Goal: Task Accomplishment & Management: Manage account settings

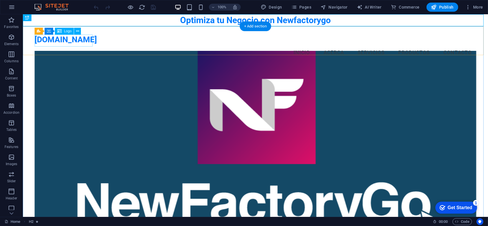
click at [53, 38] on div "[DOMAIN_NAME]" at bounding box center [255, 39] width 442 height 12
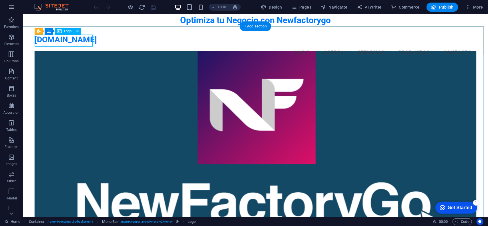
click at [86, 42] on div "[DOMAIN_NAME]" at bounding box center [255, 39] width 442 height 12
click at [79, 31] on button at bounding box center [77, 31] width 7 height 7
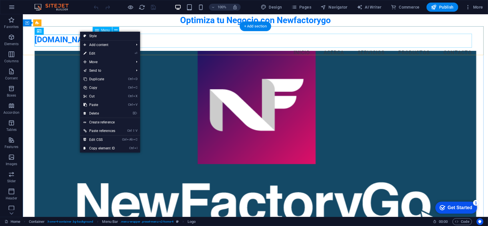
drag, startPoint x: 193, startPoint y: 35, endPoint x: 120, endPoint y: 39, distance: 73.3
click at [189, 45] on nav "Inicio Acerca Servicios Productos Contacto" at bounding box center [255, 52] width 442 height 14
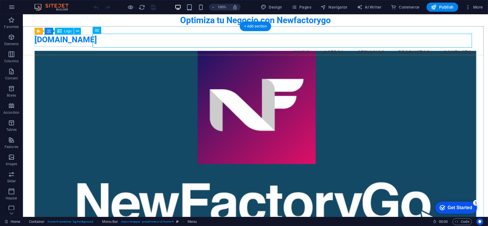
click at [89, 38] on div "[DOMAIN_NAME]" at bounding box center [255, 39] width 442 height 12
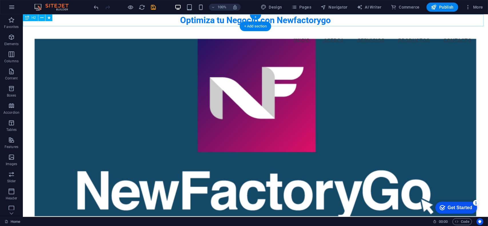
click at [376, 22] on div "Optimiza tu Negocio con Newfactorygo" at bounding box center [255, 20] width 465 height 12
click at [282, 88] on figure at bounding box center [255, 128] width 442 height 178
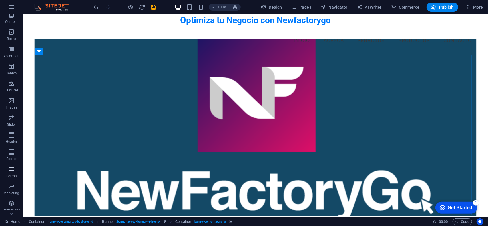
scroll to position [57, 0]
click at [15, 140] on p "Header" at bounding box center [11, 141] width 11 height 5
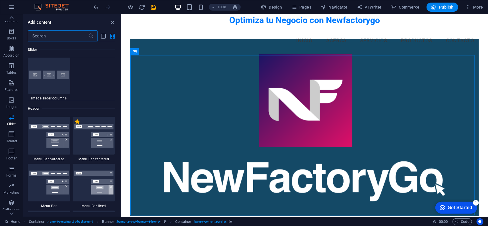
scroll to position [3385, 0]
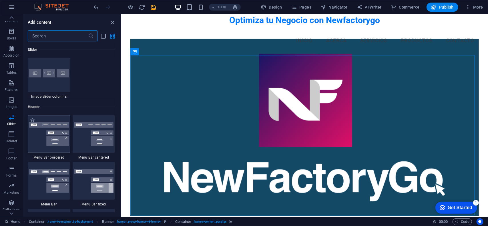
click at [38, 140] on img at bounding box center [49, 134] width 40 height 24
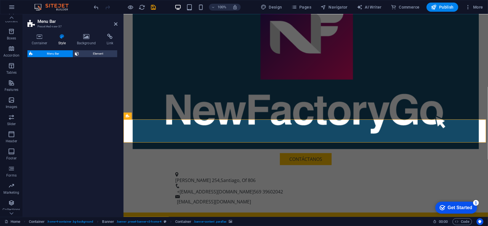
select select "rem"
select select "preset-menu-v2-border"
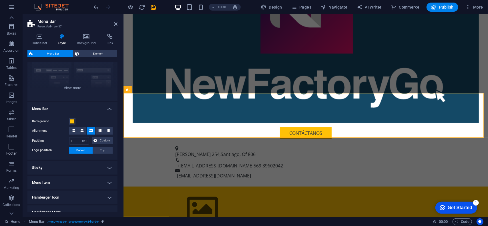
scroll to position [71, 0]
click at [12, 150] on button "Forms" at bounding box center [11, 157] width 23 height 17
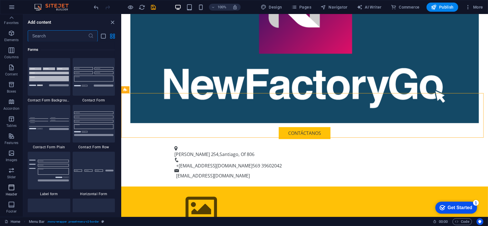
scroll to position [0, 0]
click at [13, 51] on button "Columns" at bounding box center [11, 57] width 23 height 17
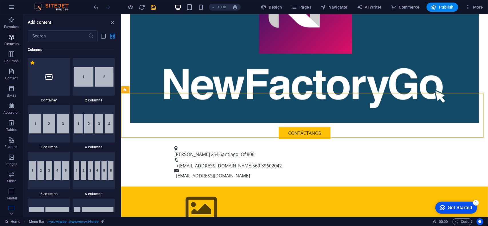
click at [11, 42] on p "Elements" at bounding box center [11, 44] width 15 height 5
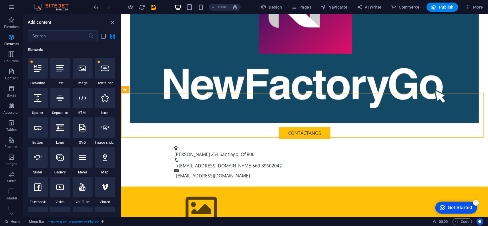
scroll to position [61, 0]
click at [7, 73] on span "Content" at bounding box center [11, 75] width 23 height 14
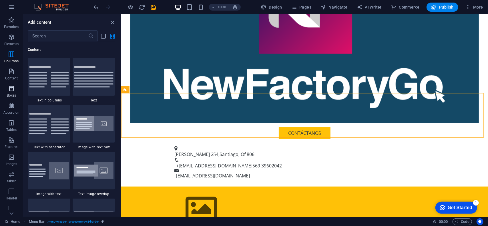
click at [9, 87] on icon "button" at bounding box center [11, 88] width 7 height 7
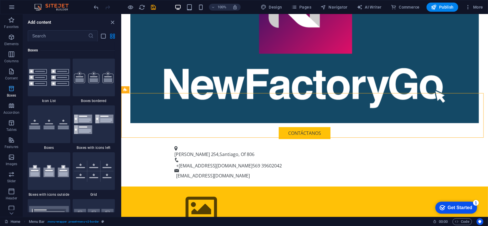
scroll to position [1577, 0]
click at [9, 102] on icon "button" at bounding box center [11, 105] width 7 height 7
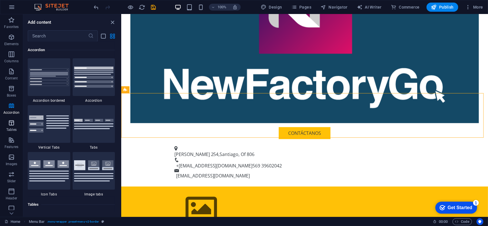
click at [12, 120] on icon "button" at bounding box center [11, 123] width 7 height 7
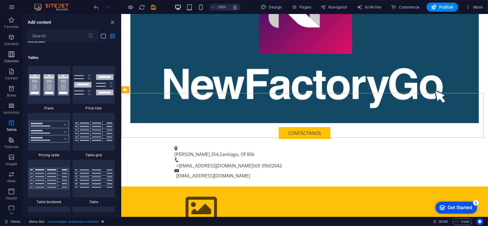
scroll to position [1980, 0]
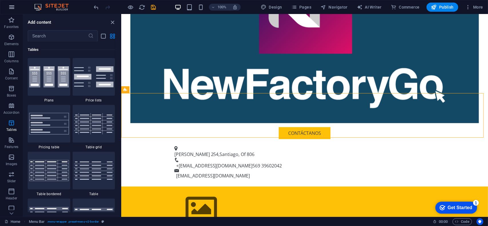
click at [13, 8] on icon "button" at bounding box center [11, 7] width 7 height 7
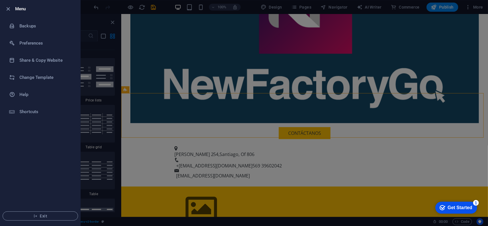
click at [11, 8] on div at bounding box center [10, 8] width 10 height 7
click at [10, 9] on icon "button" at bounding box center [8, 9] width 7 height 7
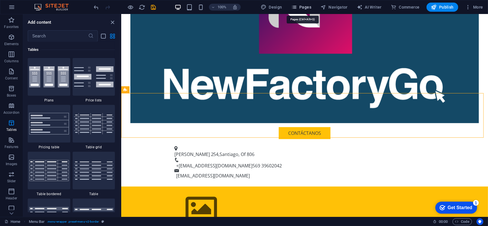
click at [297, 7] on icon "button" at bounding box center [294, 7] width 6 height 6
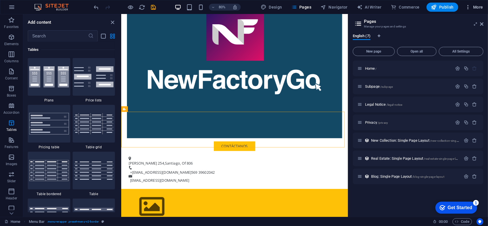
click at [467, 8] on icon "button" at bounding box center [468, 7] width 6 height 6
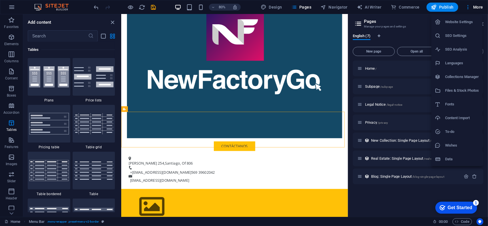
click at [460, 33] on h6 "SEO Settings" at bounding box center [462, 35] width 34 height 7
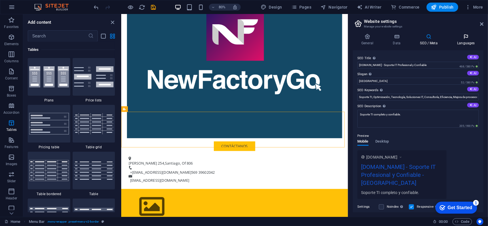
click at [460, 38] on icon at bounding box center [466, 37] width 35 height 6
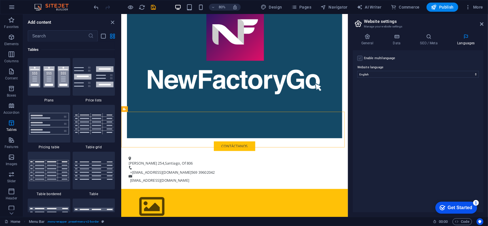
click at [358, 59] on label at bounding box center [359, 58] width 5 height 5
click at [0, 0] on input "Enable multilanguage To disable multilanguage delete all languages until only o…" at bounding box center [0, 0] width 0 height 0
select select
click at [359, 61] on label at bounding box center [359, 58] width 5 height 5
click at [0, 0] on input "Enable multilanguage To disable multilanguage delete all languages until only o…" at bounding box center [0, 0] width 0 height 0
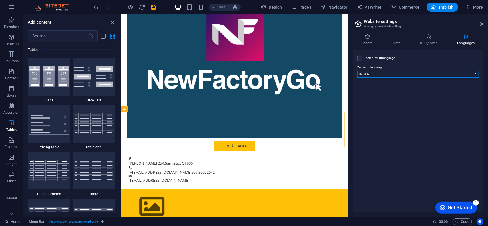
click at [385, 75] on select "Abkhazian Afar Afrikaans Akan Albanian Amharic Arabic Aragonese Armenian Assame…" at bounding box center [418, 74] width 122 height 7
select select "148"
click at [357, 71] on select "Abkhazian Afar Afrikaans Akan Albanian Amharic Arabic Aragonese Armenian Assame…" at bounding box center [418, 74] width 122 height 7
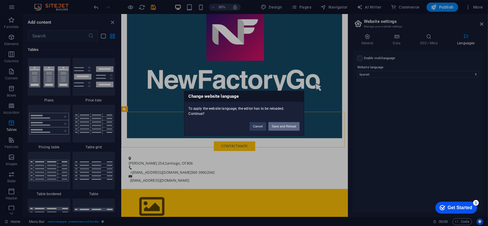
click at [281, 124] on button "Save and Reload" at bounding box center [283, 126] width 31 height 9
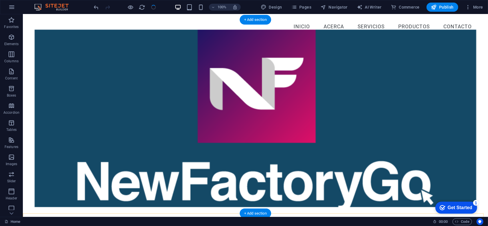
scroll to position [0, 0]
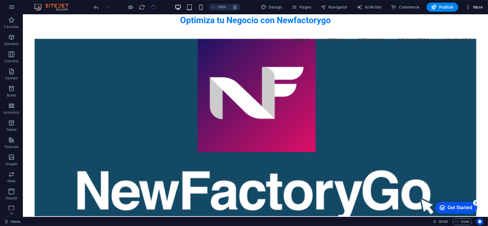
click at [467, 7] on icon "button" at bounding box center [468, 7] width 6 height 6
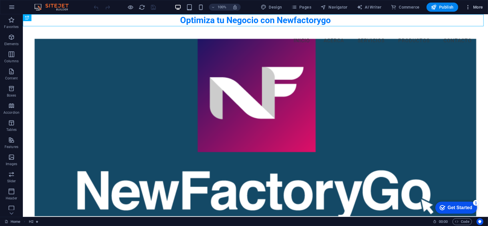
click at [467, 9] on icon "button" at bounding box center [468, 7] width 6 height 6
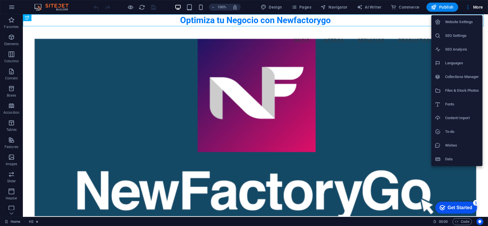
click at [456, 38] on h6 "SEO Settings" at bounding box center [462, 35] width 34 height 7
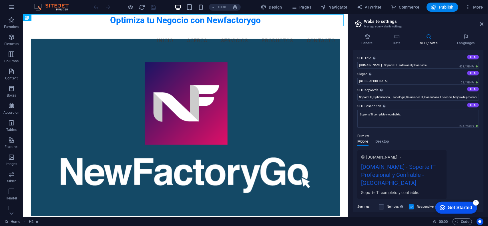
click at [480, 27] on header "Website settings Manage your website settings" at bounding box center [419, 21] width 130 height 15
click at [468, 6] on icon "button" at bounding box center [468, 7] width 6 height 6
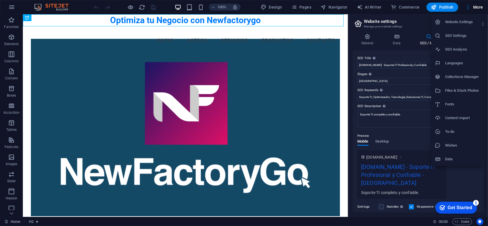
click at [462, 21] on h6 "Website Settings" at bounding box center [462, 22] width 34 height 7
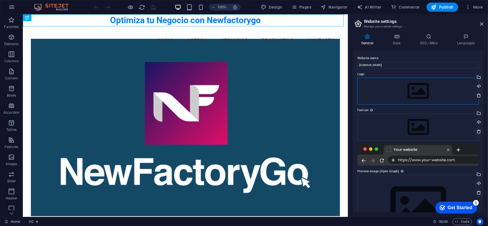
click at [393, 85] on div "Drag files here, click to choose files or select files from Files or our free s…" at bounding box center [418, 91] width 122 height 27
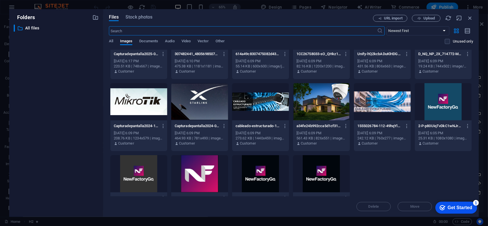
scroll to position [66, 0]
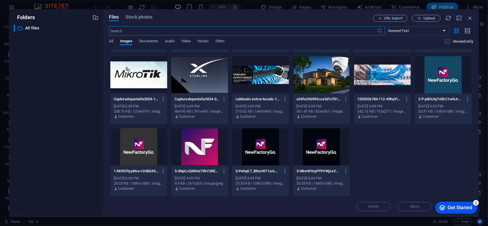
click at [211, 144] on div at bounding box center [199, 146] width 57 height 37
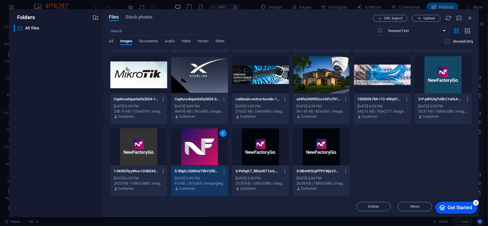
click at [210, 158] on div "1" at bounding box center [199, 146] width 57 height 37
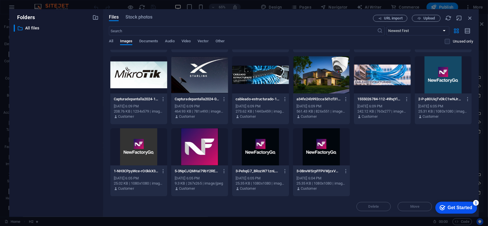
click at [210, 158] on div at bounding box center [199, 146] width 57 height 37
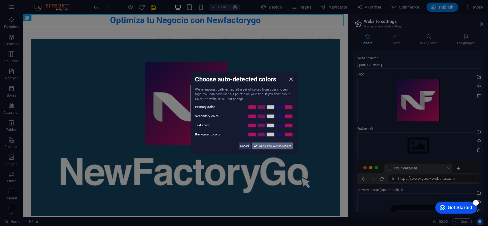
click at [269, 148] on span "Apply new website colors" at bounding box center [275, 146] width 32 height 7
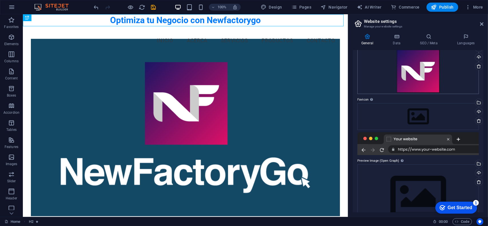
scroll to position [51, 0]
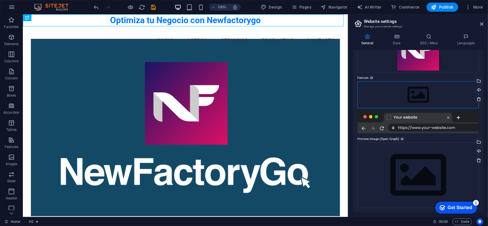
click at [391, 91] on div "Drag files here, click to choose files or select files from Files or our free s…" at bounding box center [418, 94] width 122 height 27
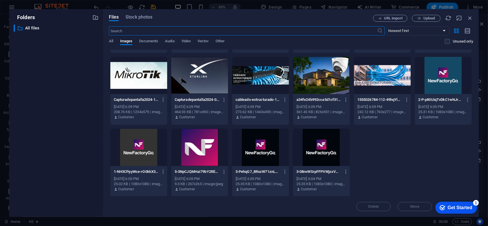
scroll to position [66, 0]
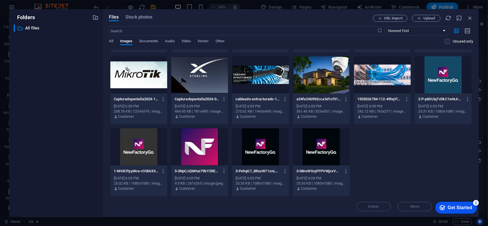
click at [202, 144] on div at bounding box center [199, 146] width 57 height 37
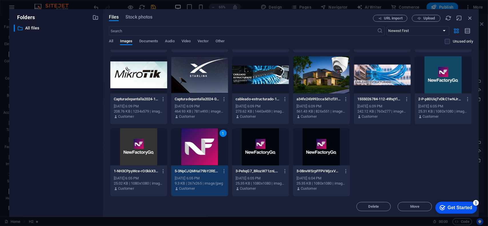
click at [202, 144] on div "1" at bounding box center [199, 146] width 57 height 37
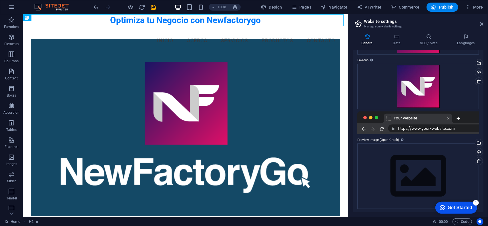
scroll to position [69, 0]
click at [452, 208] on div "Get Started" at bounding box center [459, 207] width 25 height 5
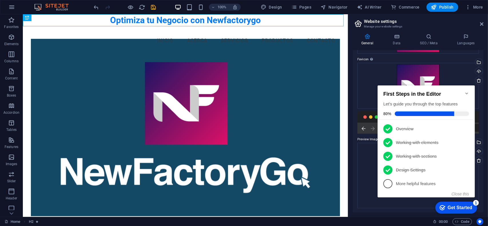
click at [465, 91] on icon "Minimize checklist" at bounding box center [466, 93] width 5 height 5
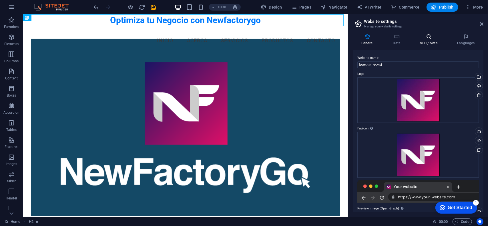
scroll to position [0, 0]
click at [445, 8] on span "Publish" at bounding box center [442, 7] width 23 height 6
